Goal: Check status: Check status

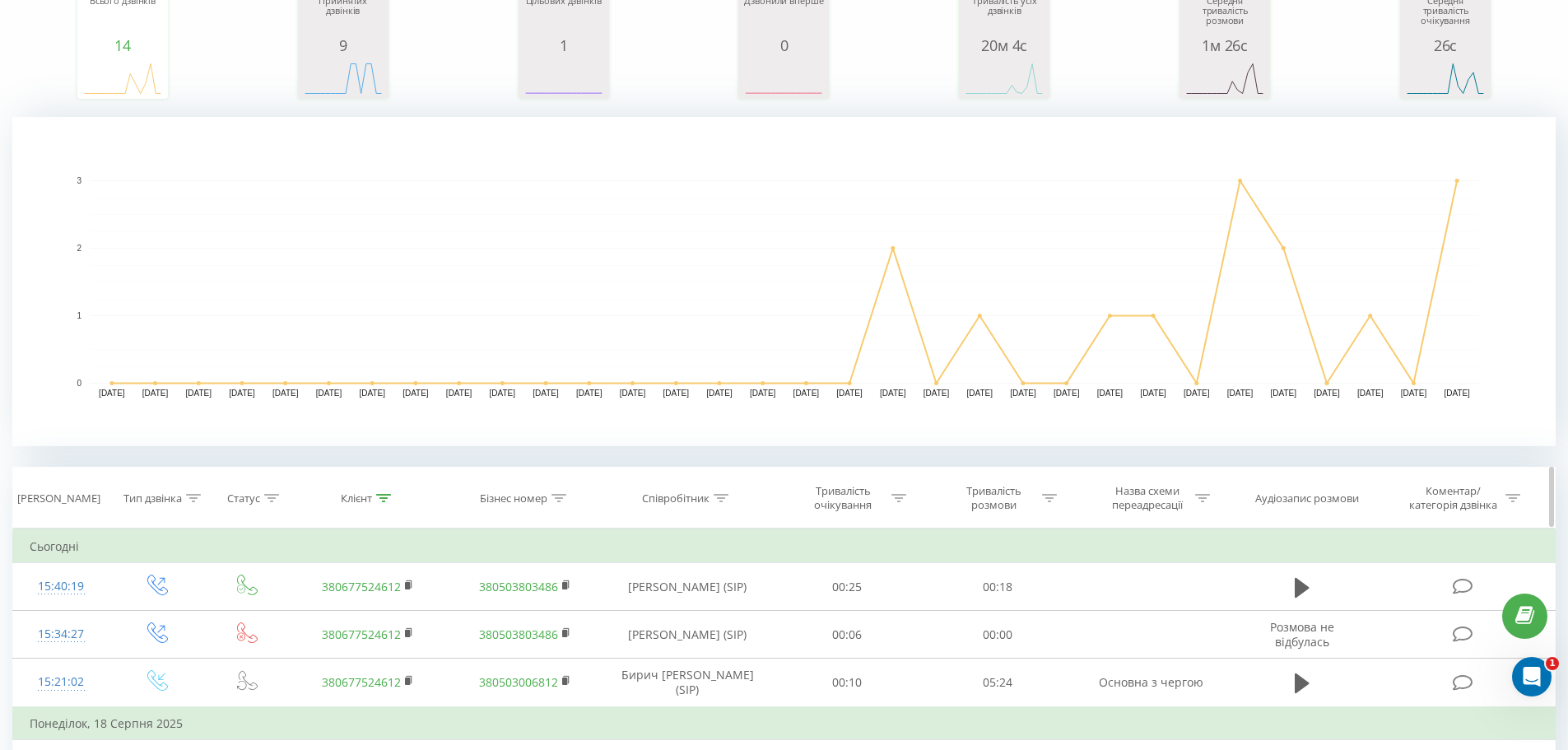
scroll to position [329, 0]
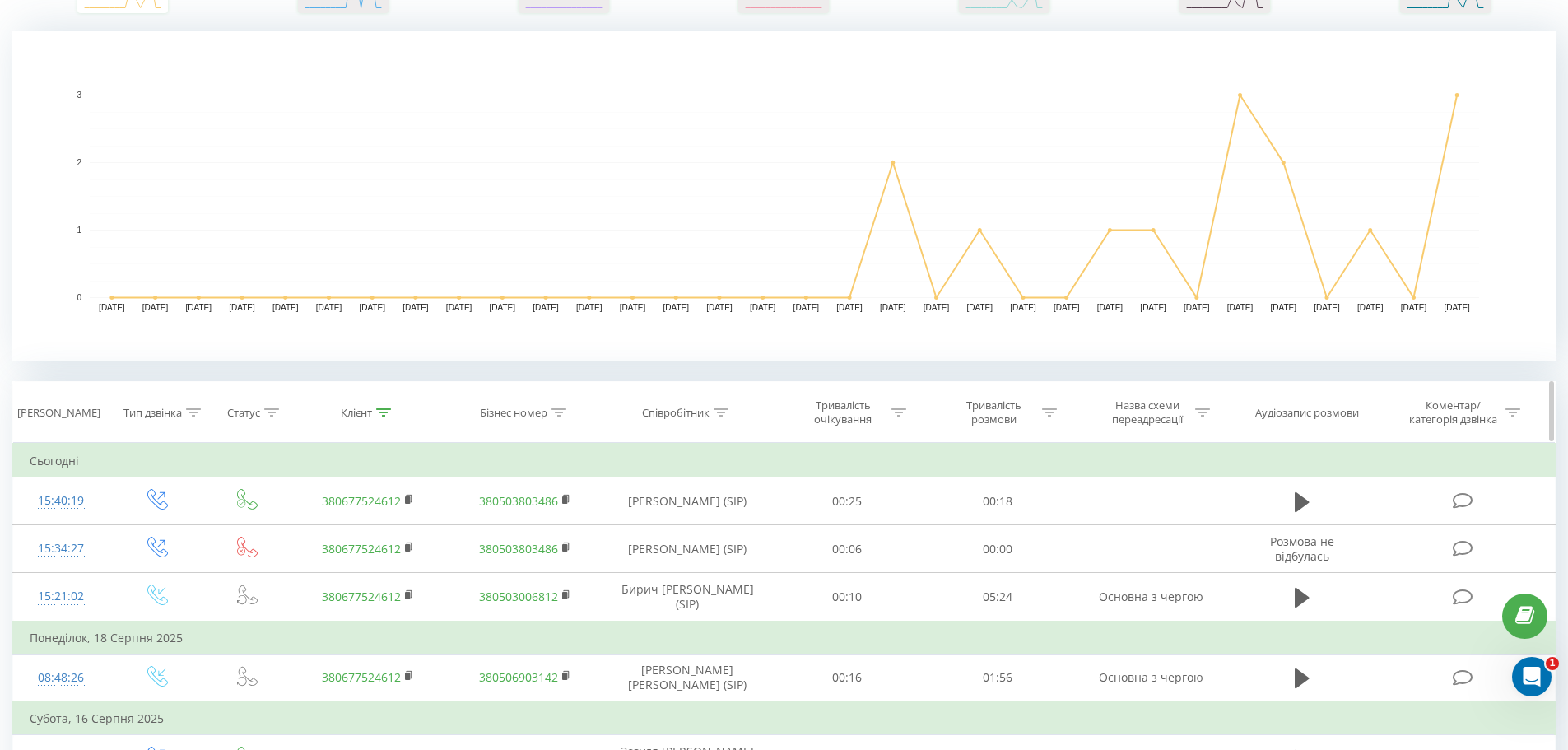
click at [554, 412] on icon at bounding box center [558, 412] width 15 height 9
click at [559, 412] on icon at bounding box center [558, 412] width 15 height 9
click at [386, 412] on icon at bounding box center [383, 412] width 15 height 9
drag, startPoint x: 390, startPoint y: 532, endPoint x: 0, endPoint y: 470, distance: 394.9
click at [0, 506] on div "Всі дзвінки Основний Графік 0677524612 Експорт .csv .xls .xlsx [DATE] - [DATE] …" at bounding box center [784, 582] width 1568 height 1723
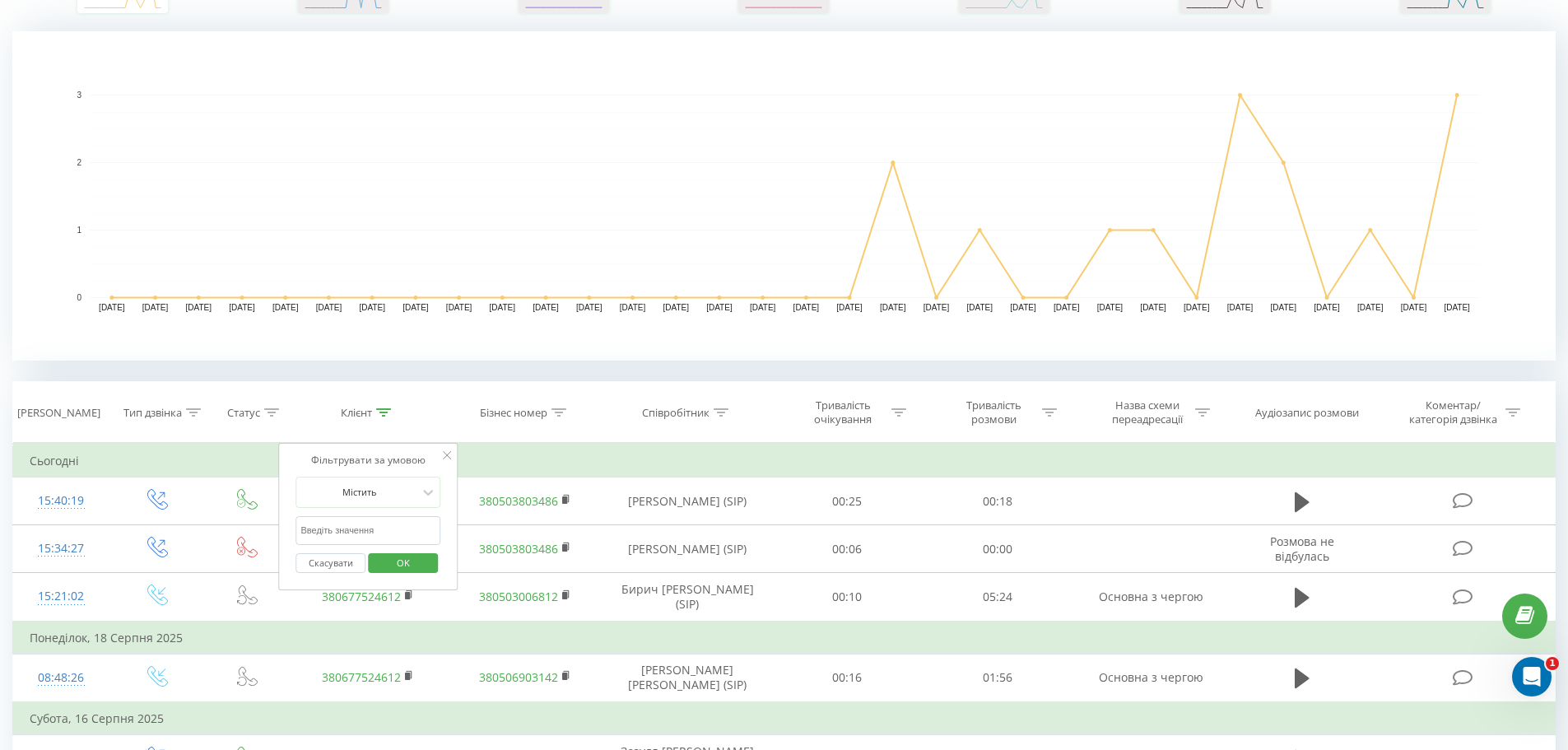
click at [433, 562] on button "OK" at bounding box center [402, 563] width 70 height 20
